Goal: Task Accomplishment & Management: Manage account settings

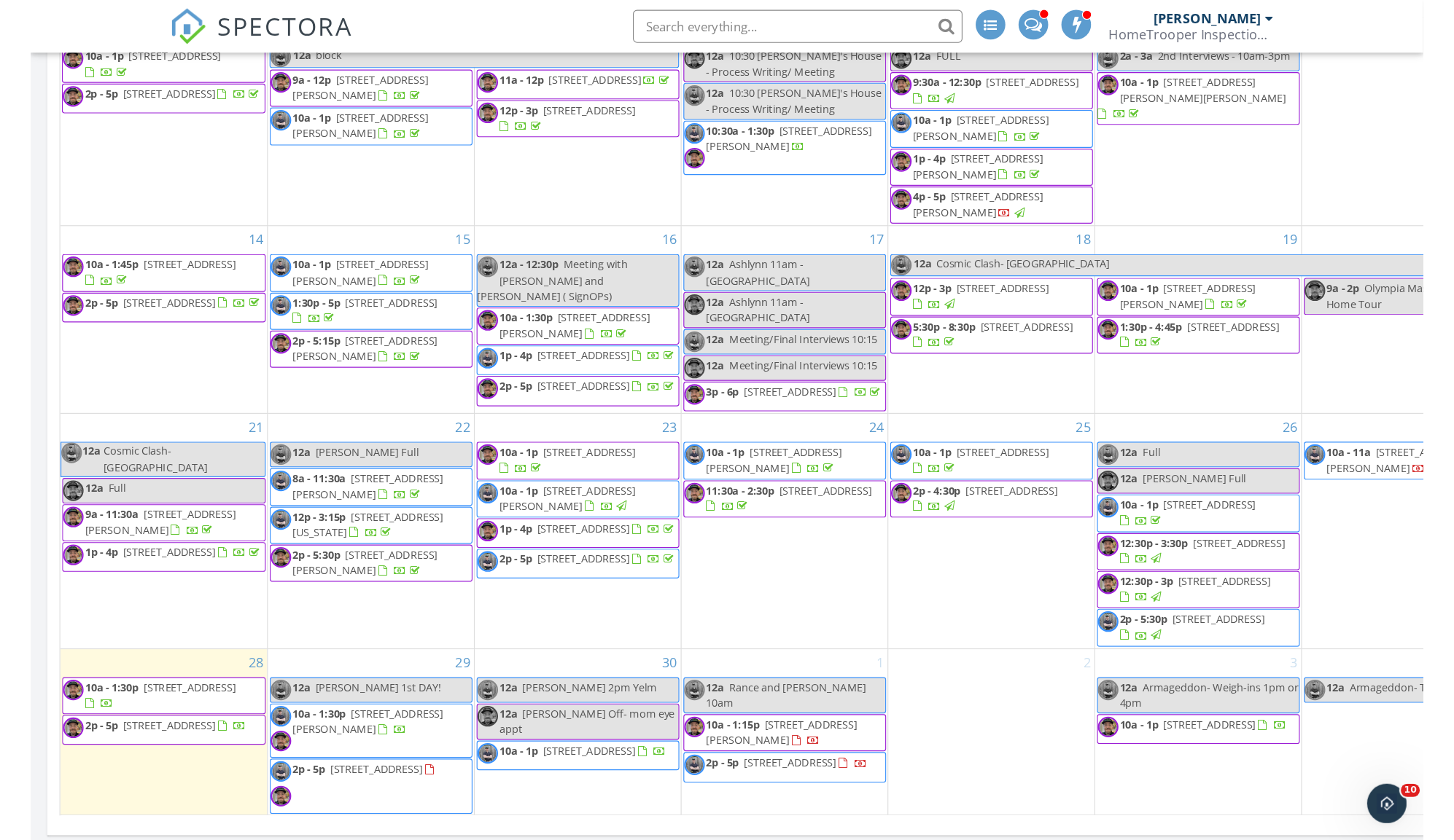
scroll to position [2312, 1455]
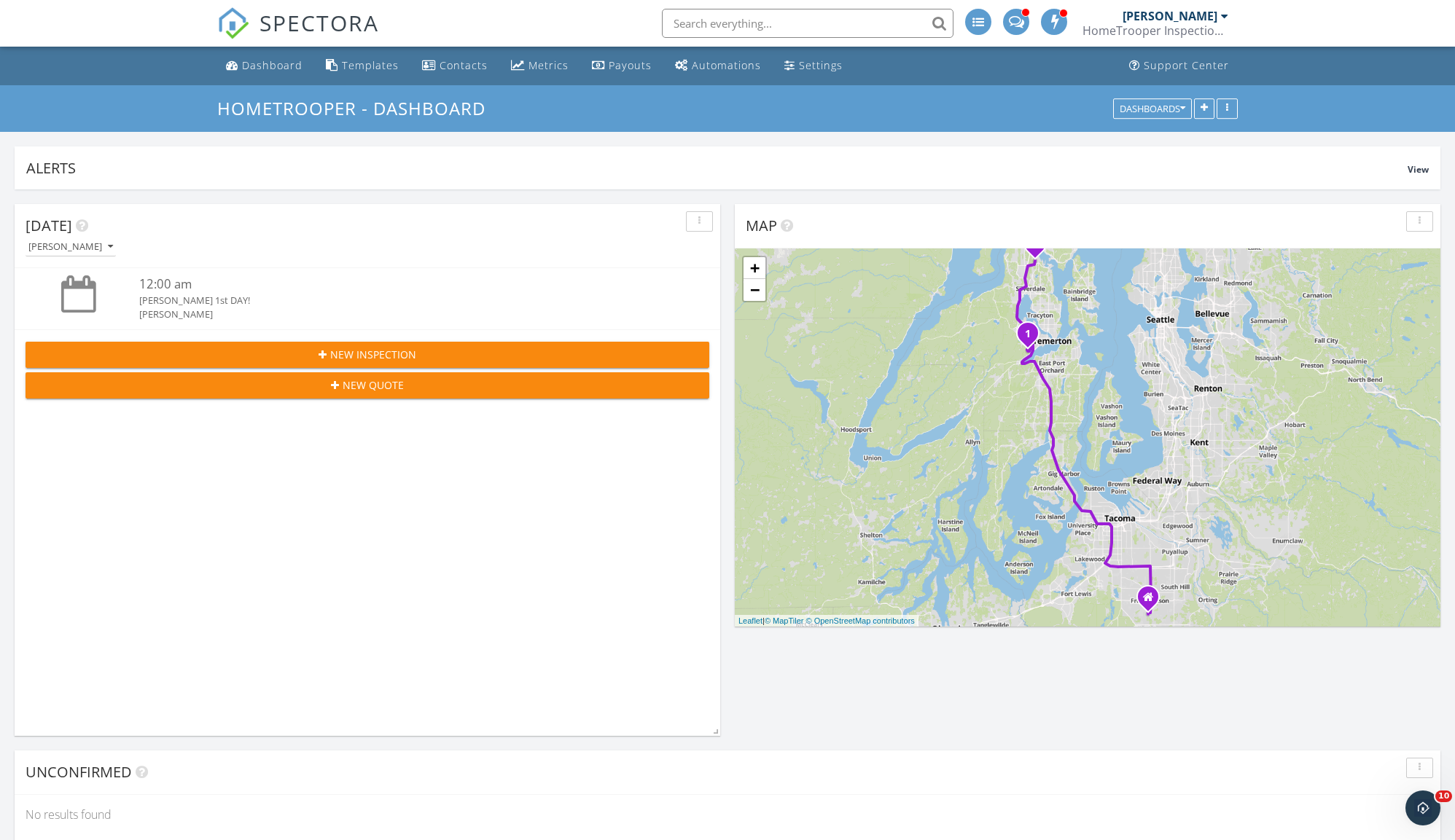
click at [1222, 16] on div at bounding box center [1225, 16] width 7 height 12
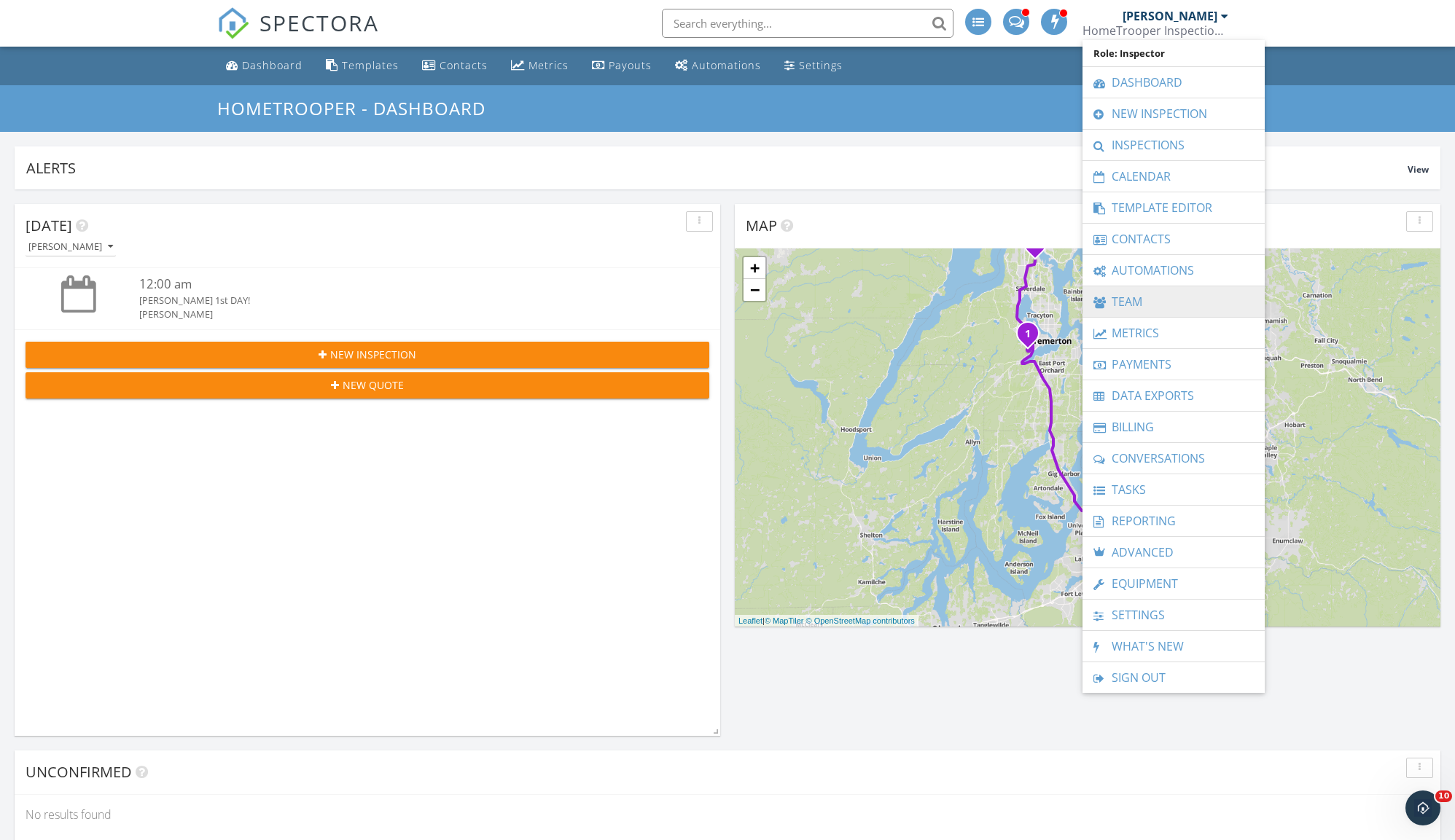
click at [1147, 299] on link "Team" at bounding box center [1173, 301] width 168 height 30
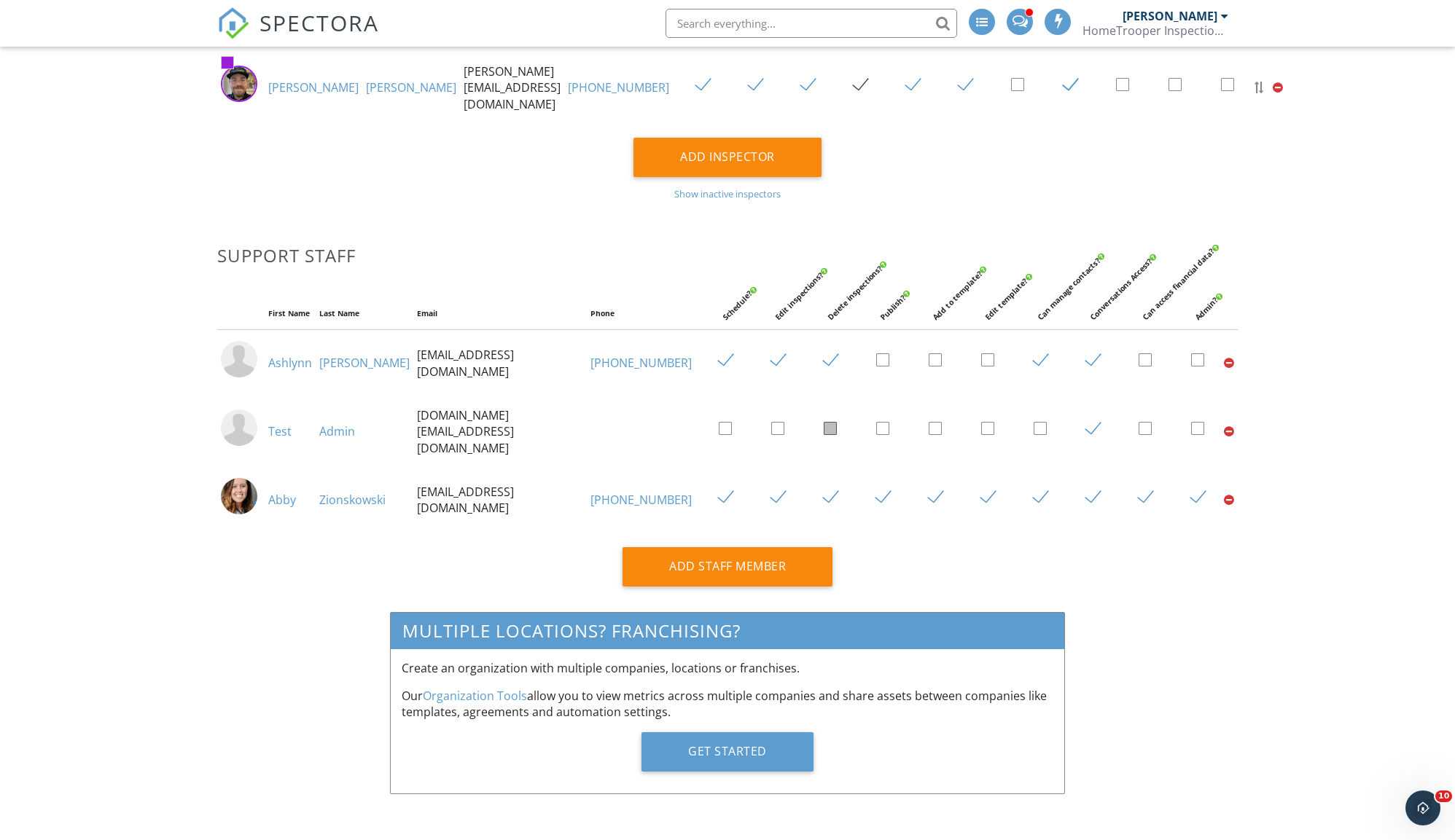
click at [719, 430] on label at bounding box center [732, 430] width 26 height 18
click at [719, 430] on input "checkbox" at bounding box center [724, 431] width 9 height 9
checkbox input "true"
click at [772, 427] on label at bounding box center [784, 430] width 26 height 18
click at [772, 427] on input "checkbox" at bounding box center [776, 431] width 9 height 9
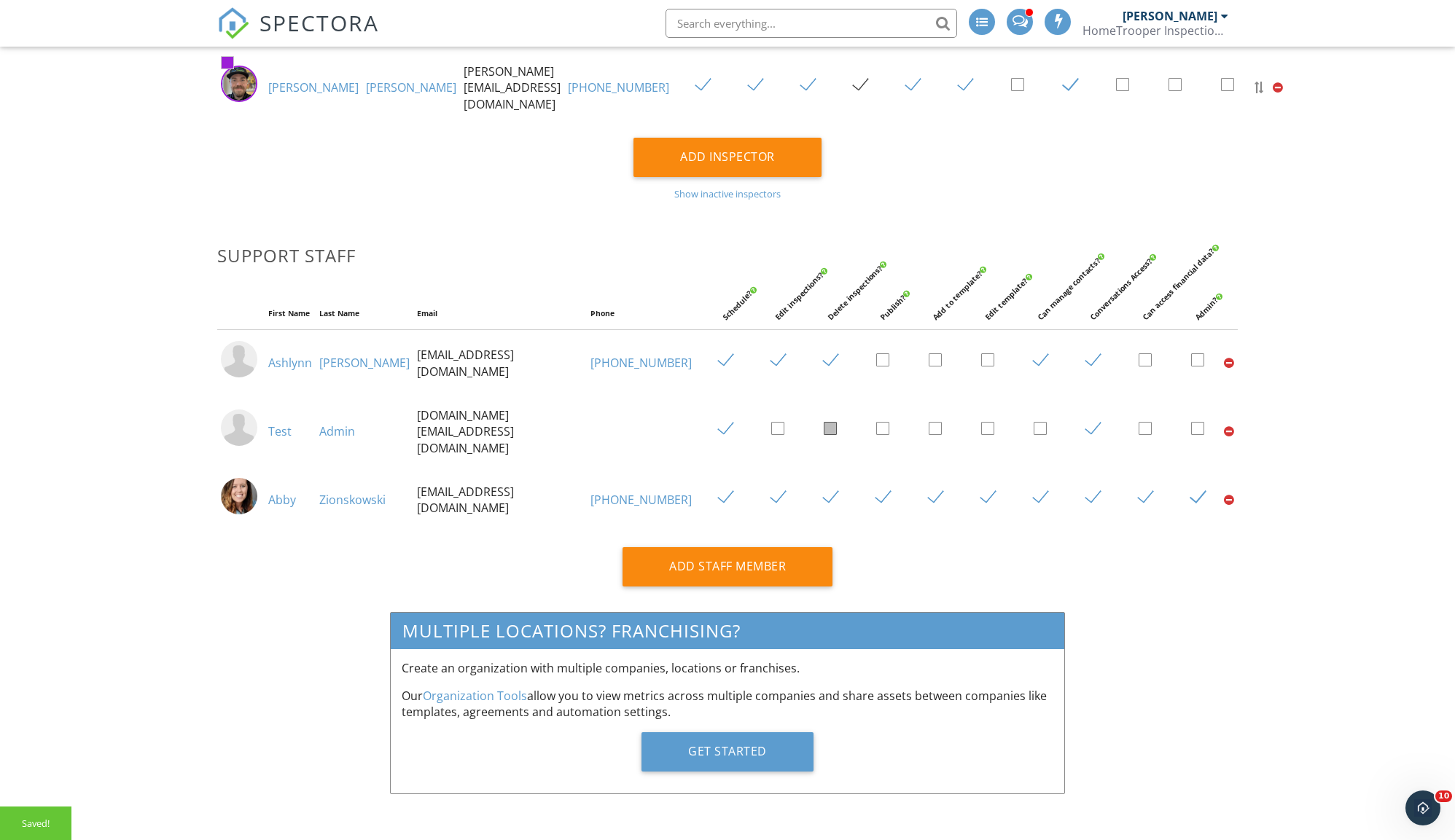
checkbox input "true"
click at [824, 427] on label at bounding box center [837, 430] width 26 height 18
click at [824, 427] on input "checkbox" at bounding box center [828, 431] width 9 height 9
checkbox input "true"
click at [1034, 429] on label at bounding box center [1047, 430] width 26 height 18
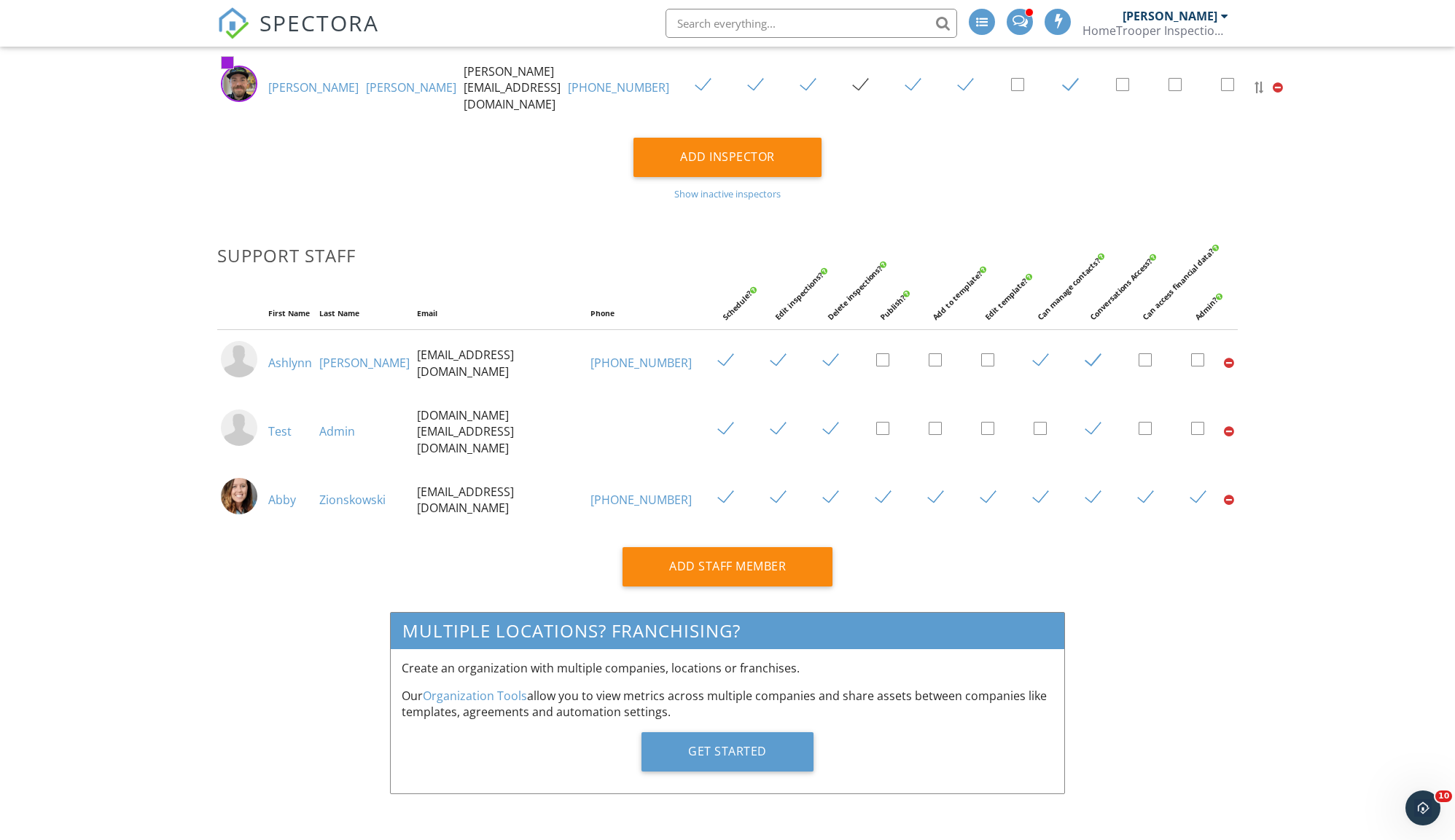
click at [1034, 429] on input "checkbox" at bounding box center [1038, 431] width 9 height 9
checkbox input "true"
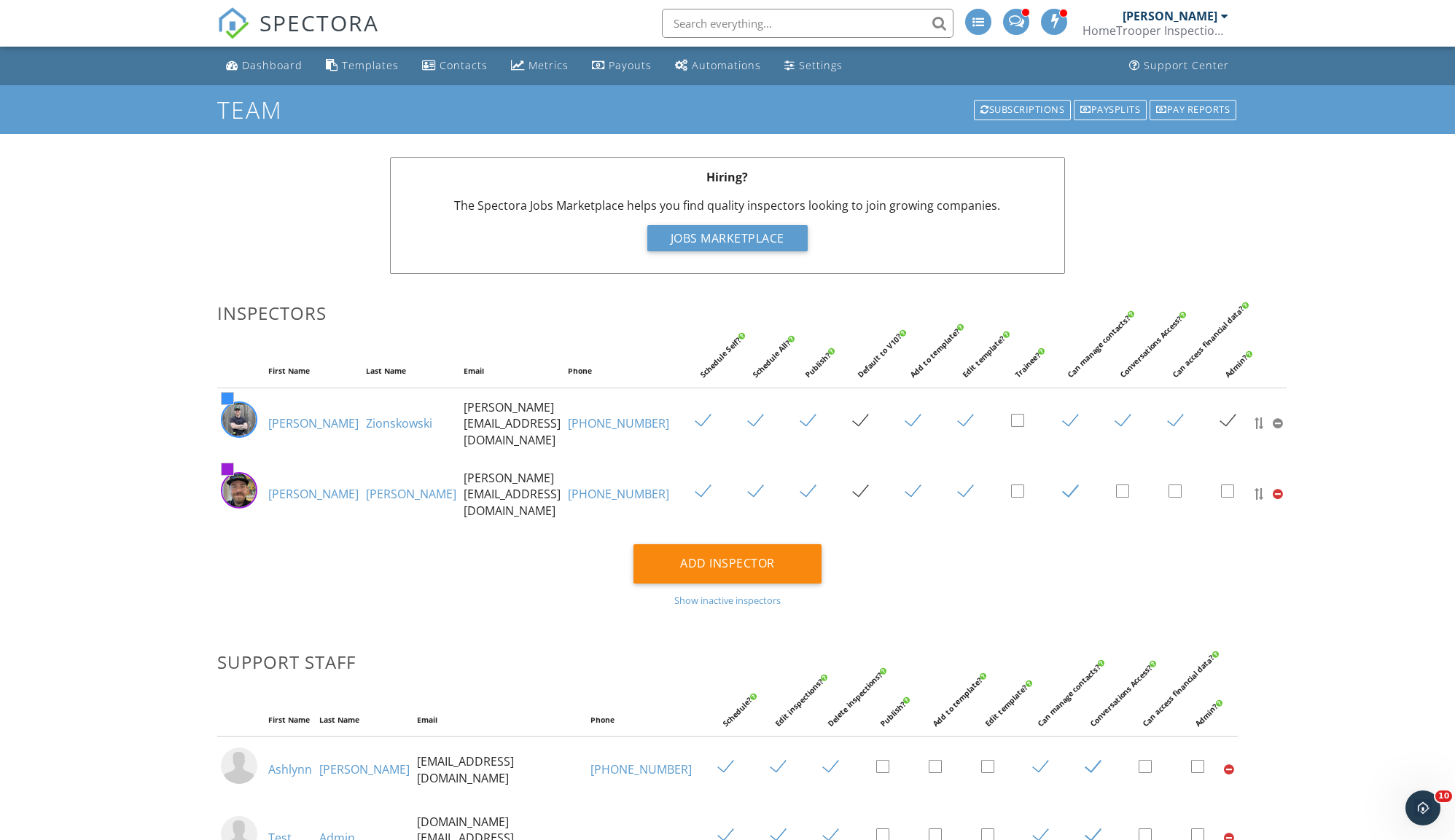
click at [1165, 17] on div "[PERSON_NAME]" at bounding box center [1170, 17] width 94 height 15
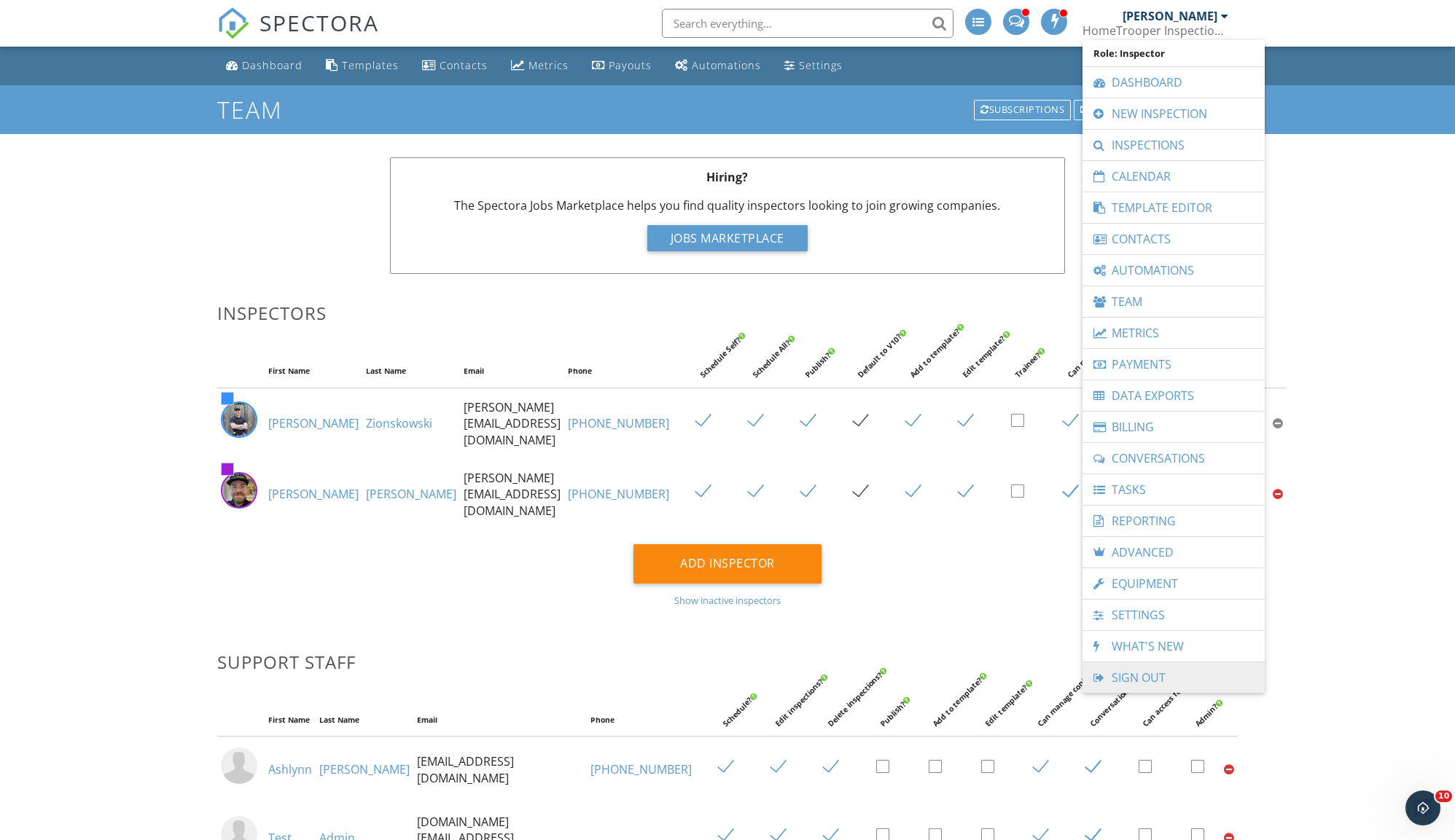
click at [1141, 669] on link "Sign Out" at bounding box center [1173, 677] width 168 height 30
